Goal: Task Accomplishment & Management: Manage account settings

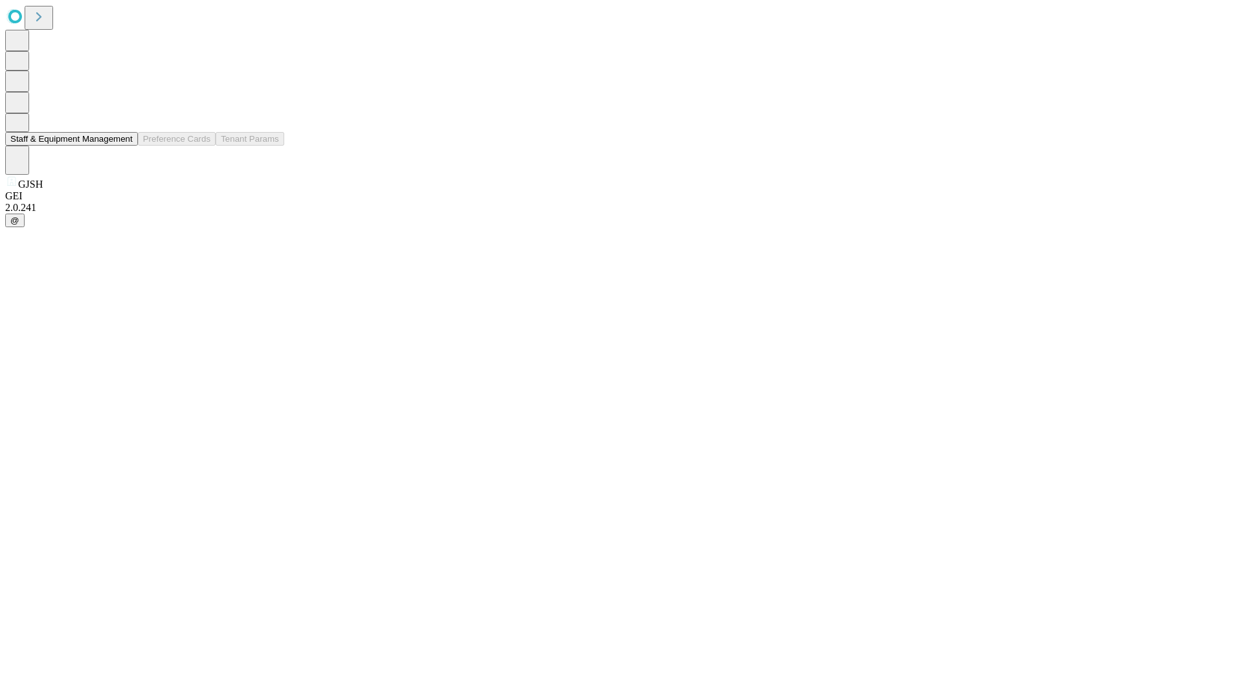
click at [124, 146] on button "Staff & Equipment Management" at bounding box center [71, 139] width 133 height 14
